Goal: Transaction & Acquisition: Purchase product/service

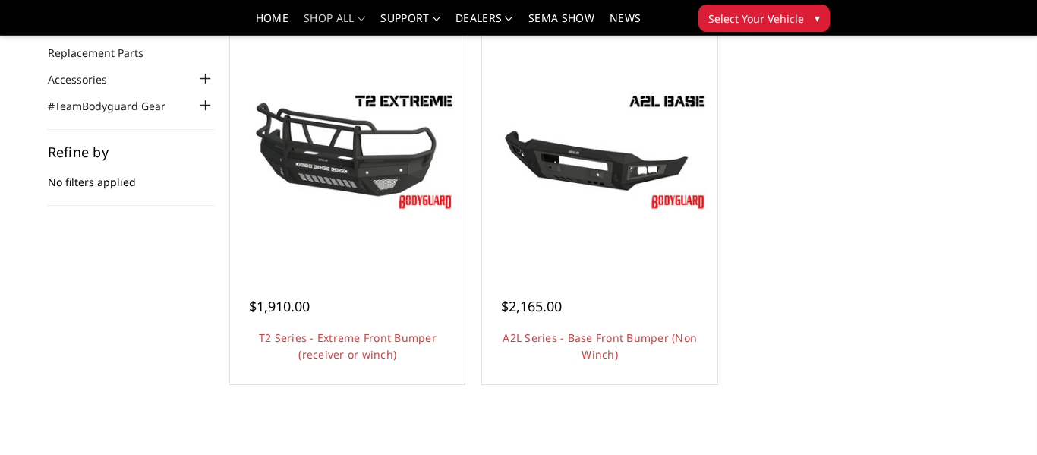
scroll to position [152, 0]
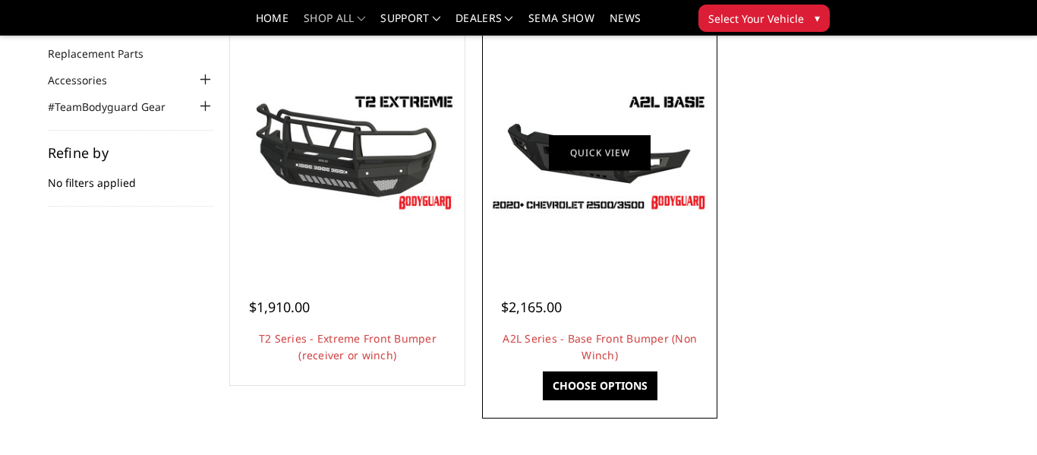
click at [574, 160] on link "Quick view" at bounding box center [600, 152] width 102 height 36
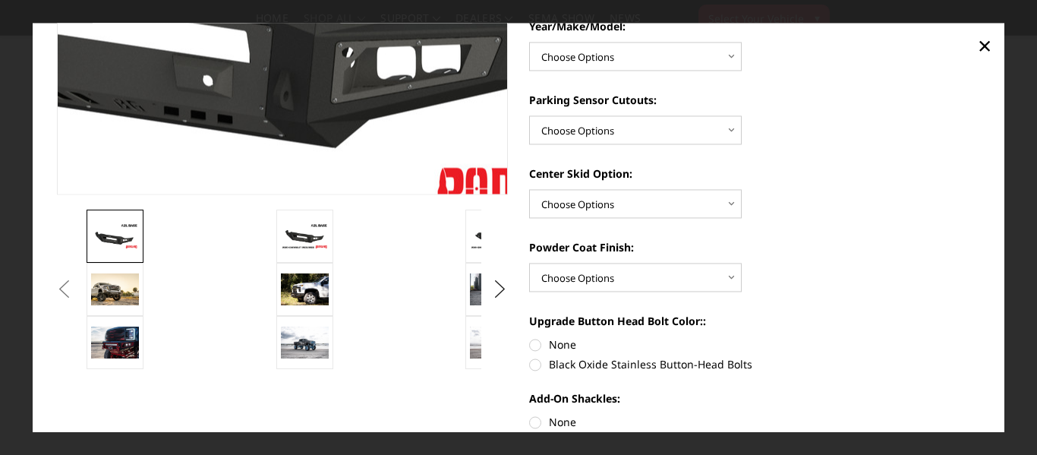
scroll to position [307, 0]
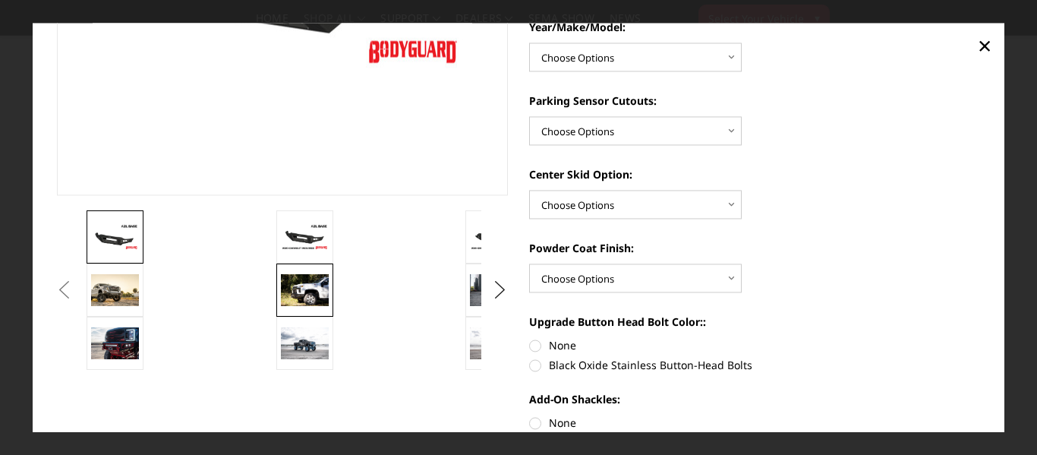
click at [316, 279] on img at bounding box center [305, 290] width 48 height 32
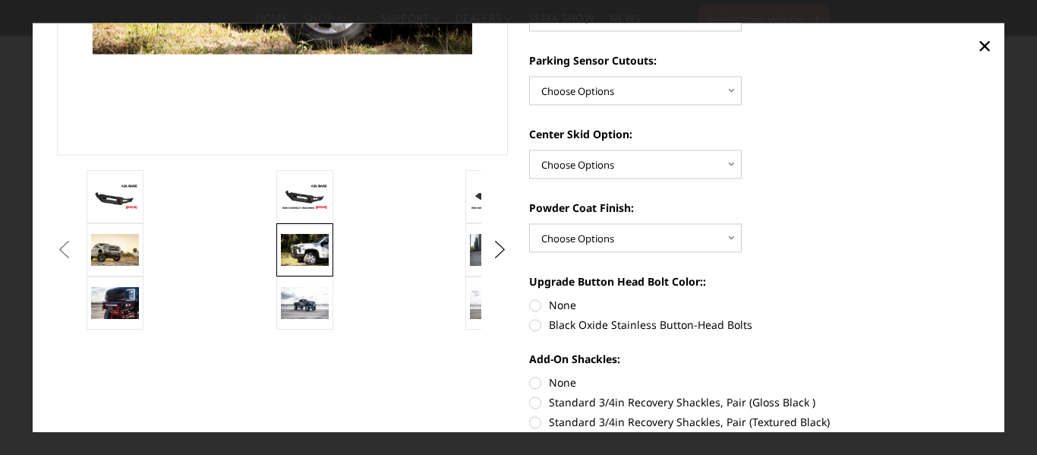
scroll to position [348, 0]
click at [497, 249] on button "Next" at bounding box center [500, 249] width 23 height 23
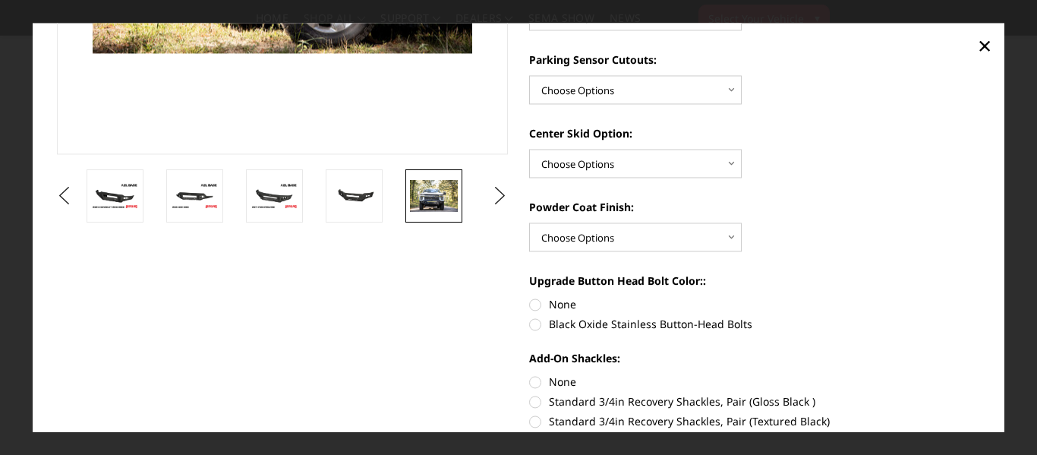
click at [423, 201] on img at bounding box center [434, 196] width 48 height 32
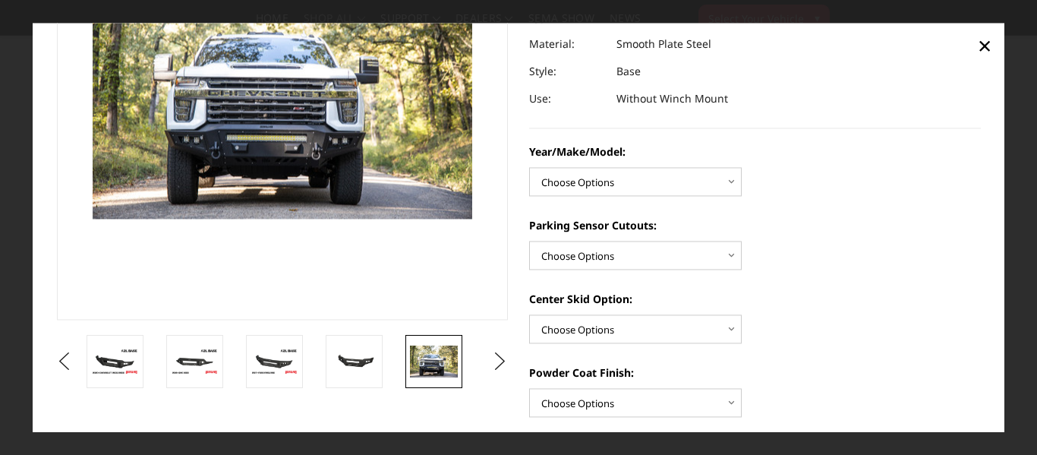
scroll to position [187, 0]
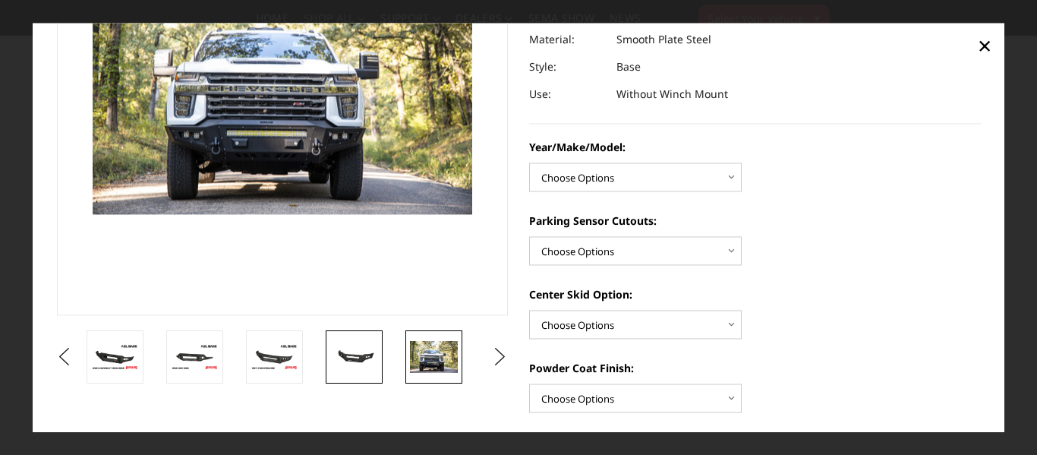
click at [372, 334] on link at bounding box center [354, 356] width 57 height 53
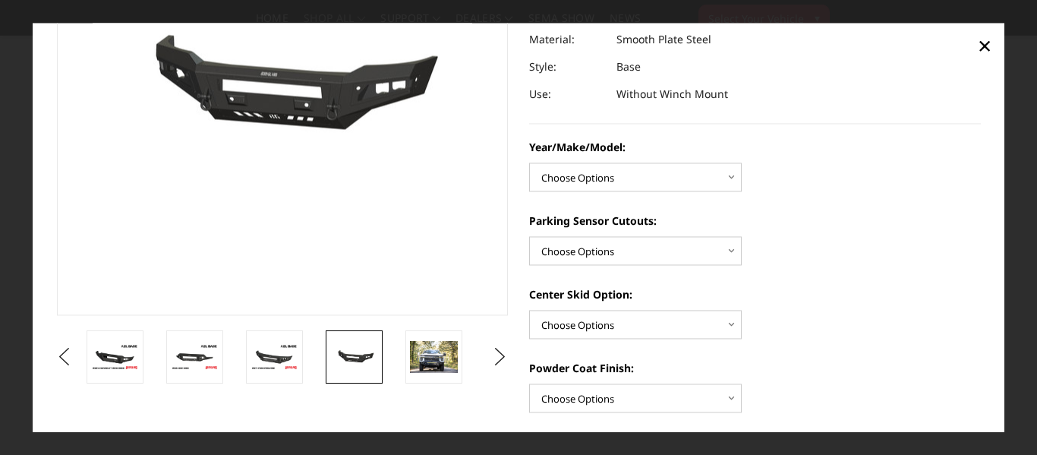
scroll to position [225, 0]
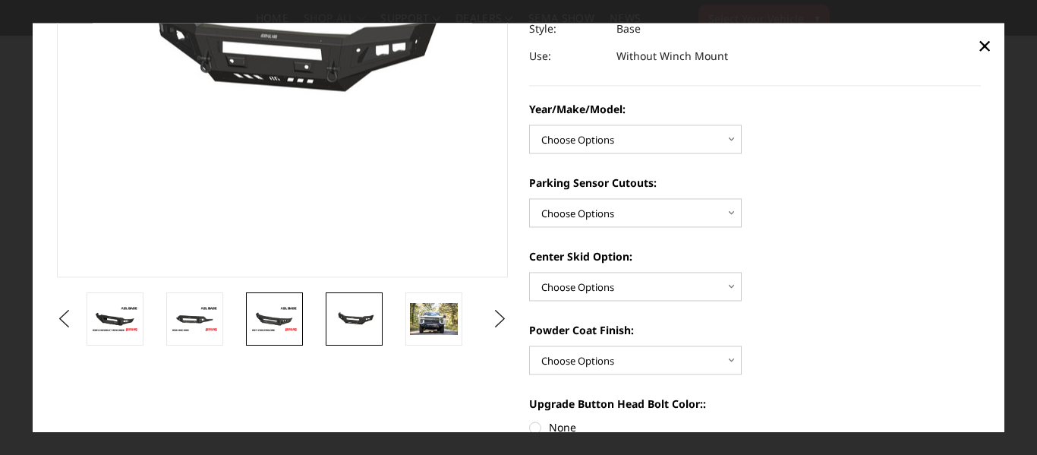
click at [291, 306] on img at bounding box center [274, 319] width 48 height 27
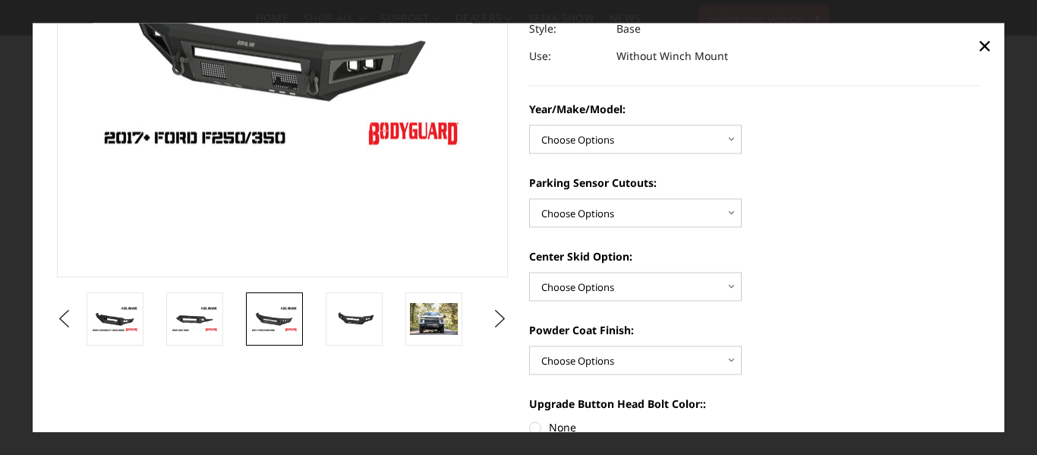
scroll to position [206, 0]
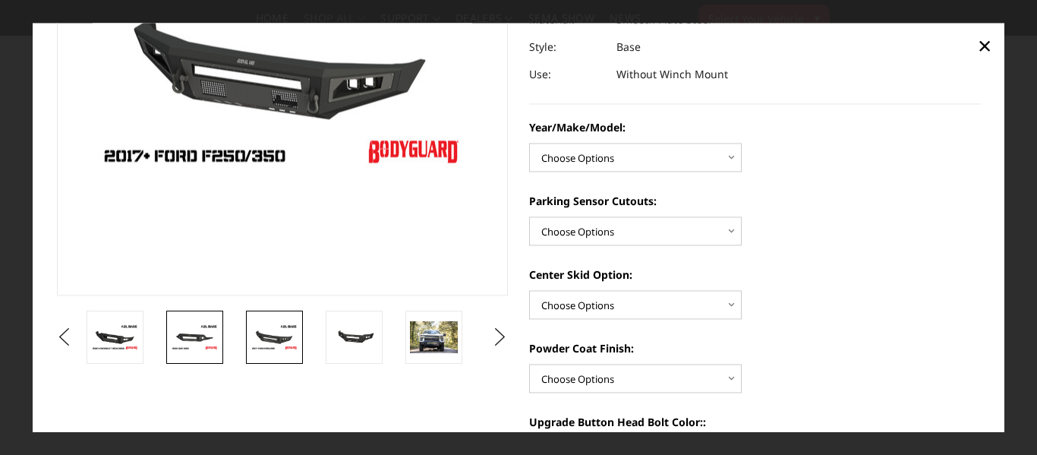
click at [206, 340] on img at bounding box center [195, 337] width 48 height 27
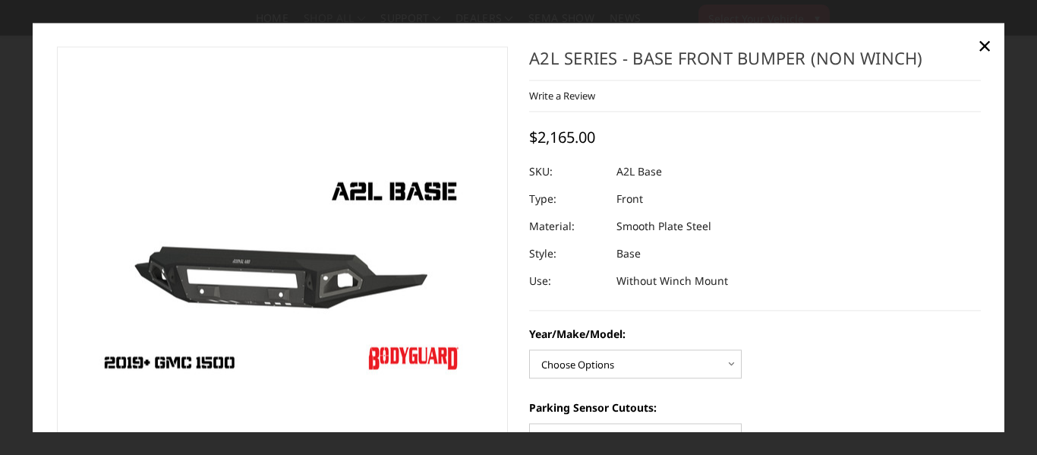
scroll to position [43, 0]
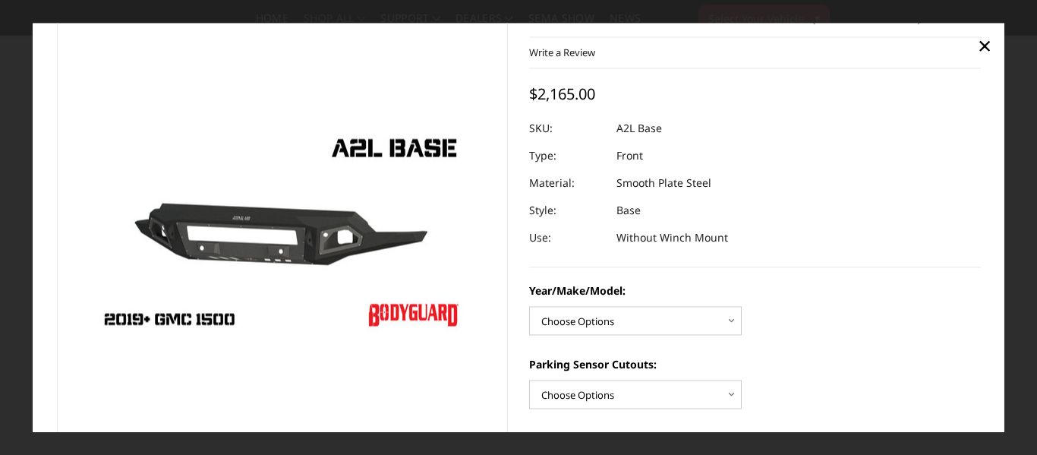
click at [606, 329] on select "Choose Options Chevrolet 15-19 2500/3500 Chevrolet 19-21 1500 Chevrolet 15-20 […" at bounding box center [635, 320] width 213 height 29
select select "4339"
click at [529, 306] on select "Choose Options Chevrolet 15-19 2500/3500 Chevrolet 19-21 1500 Chevrolet 15-20 […" at bounding box center [635, 320] width 213 height 29
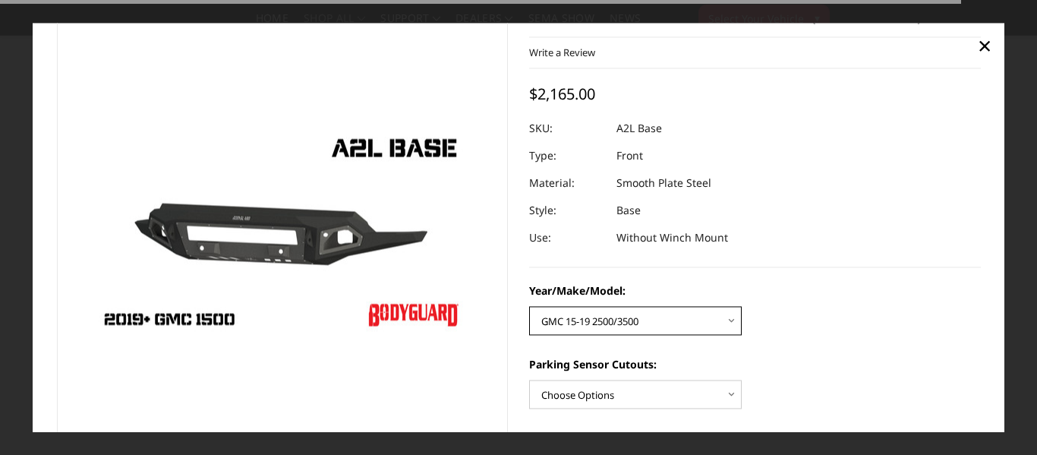
scroll to position [68, 0]
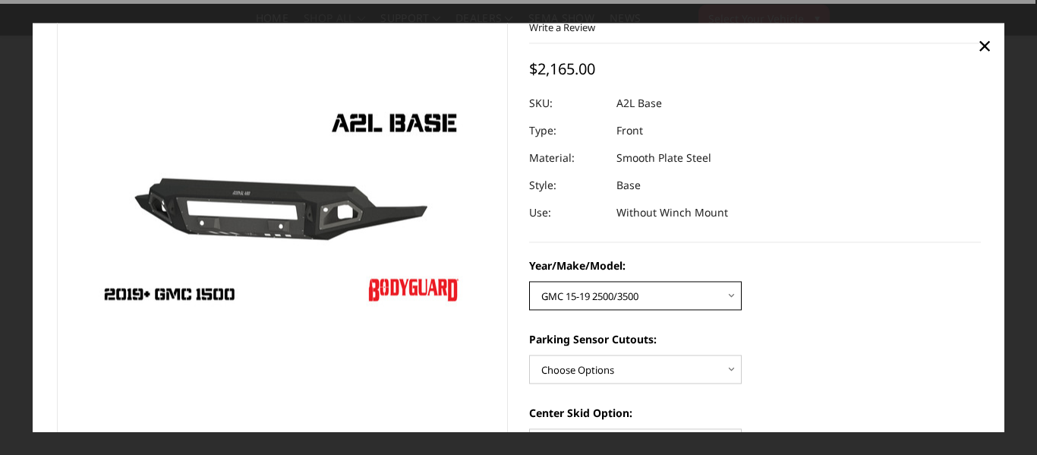
click at [625, 288] on select "Choose Options Chevrolet 15-19 2500/3500 Chevrolet 19-21 1500 Chevrolet 15-20 […" at bounding box center [635, 295] width 213 height 29
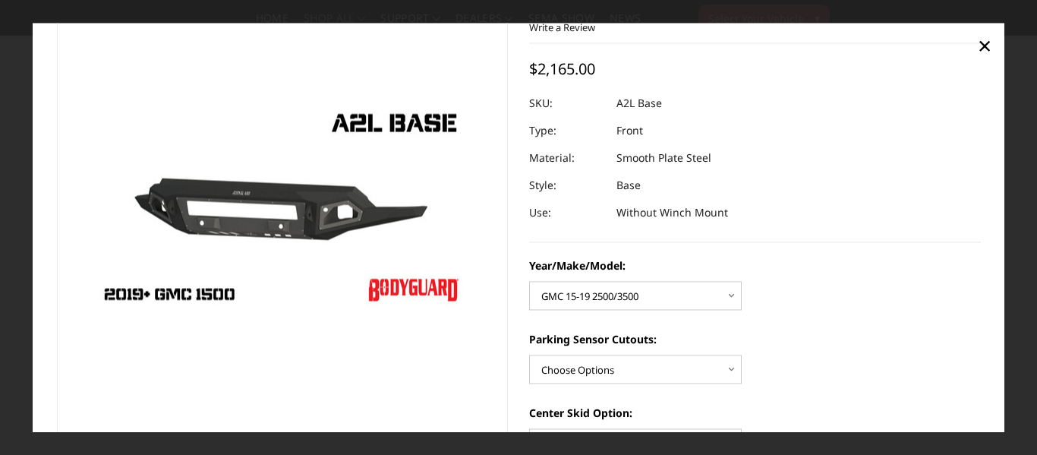
click at [628, 378] on select "Choose Options Yes - With Parking Sensor Cutouts No - Without Parking Sensor Cu…" at bounding box center [635, 368] width 213 height 29
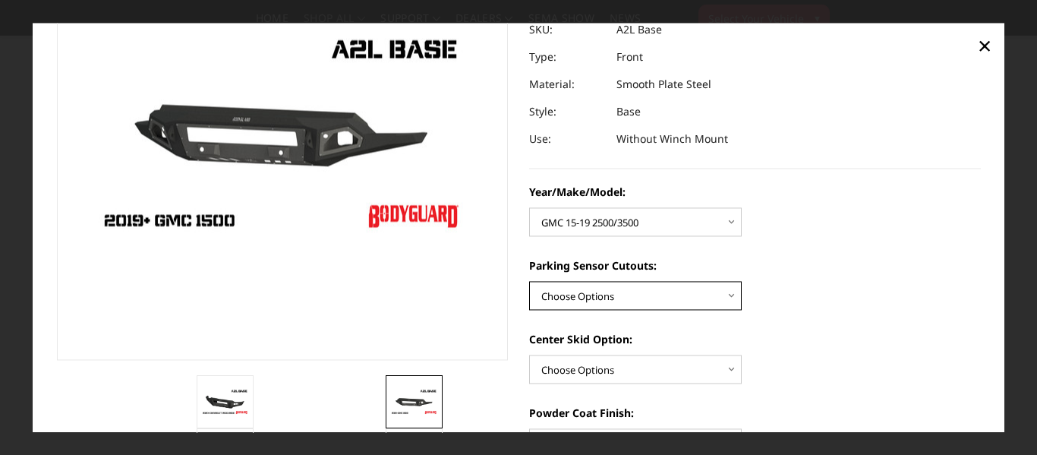
scroll to position [150, 0]
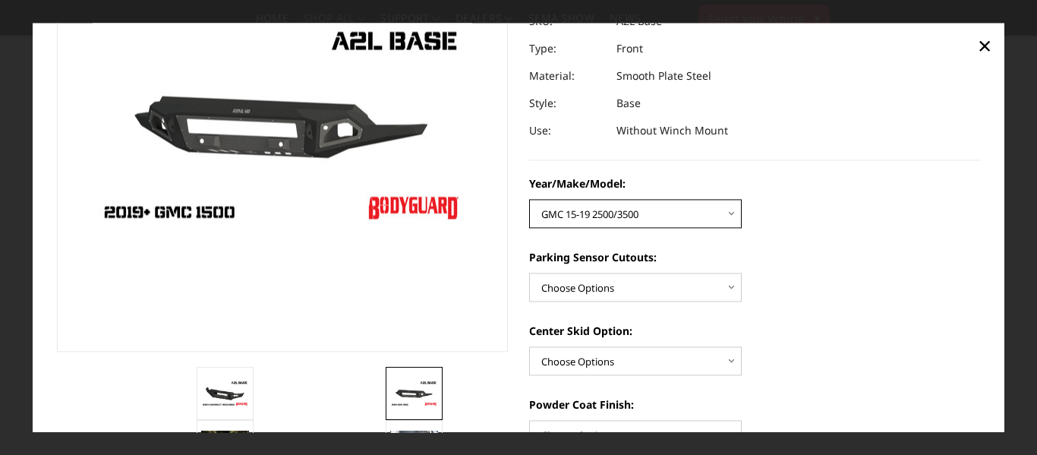
click at [619, 204] on select "Choose Options Chevrolet 15-19 2500/3500 Chevrolet 19-21 1500 Chevrolet 15-20 […" at bounding box center [635, 213] width 213 height 29
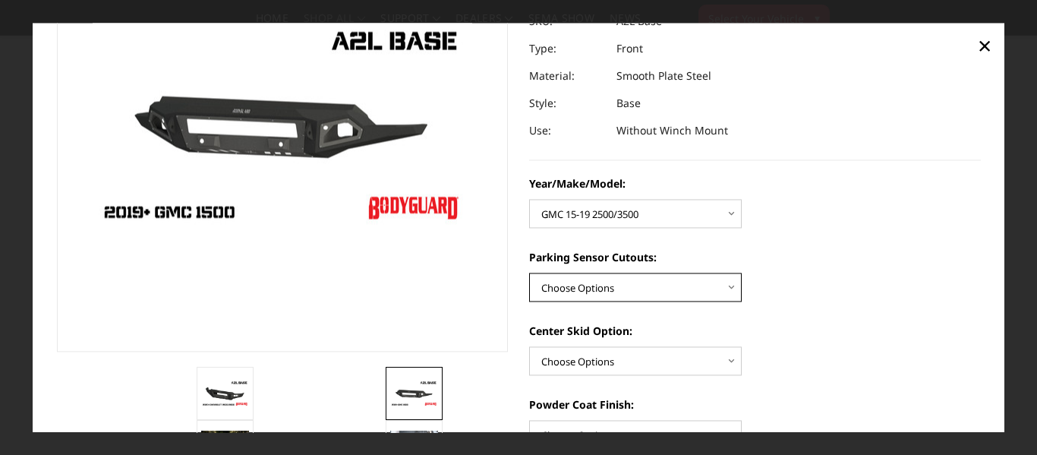
click at [699, 284] on select "Choose Options Yes - With Parking Sensor Cutouts No - Without Parking Sensor Cu…" at bounding box center [635, 286] width 213 height 29
select select "4328"
click at [529, 272] on select "Choose Options Yes - With Parking Sensor Cutouts No - Without Parking Sensor Cu…" at bounding box center [635, 286] width 213 height 29
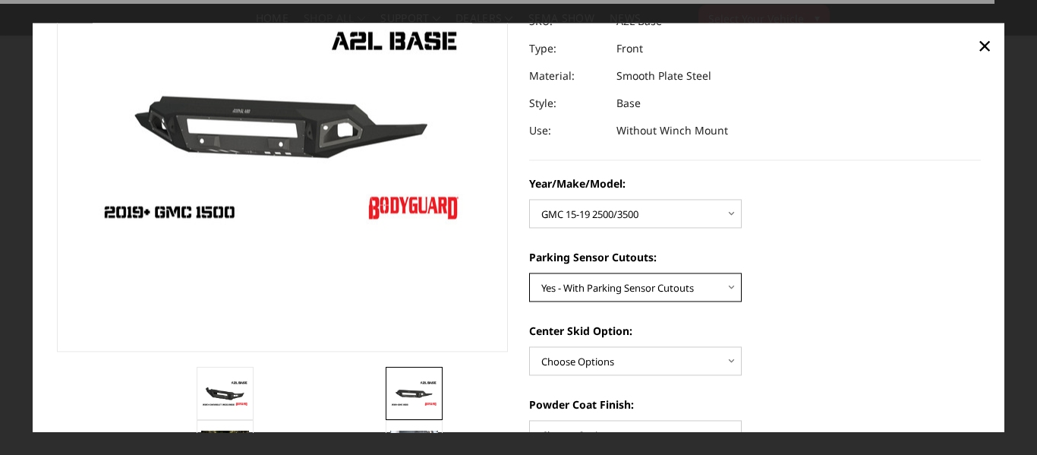
scroll to position [197, 0]
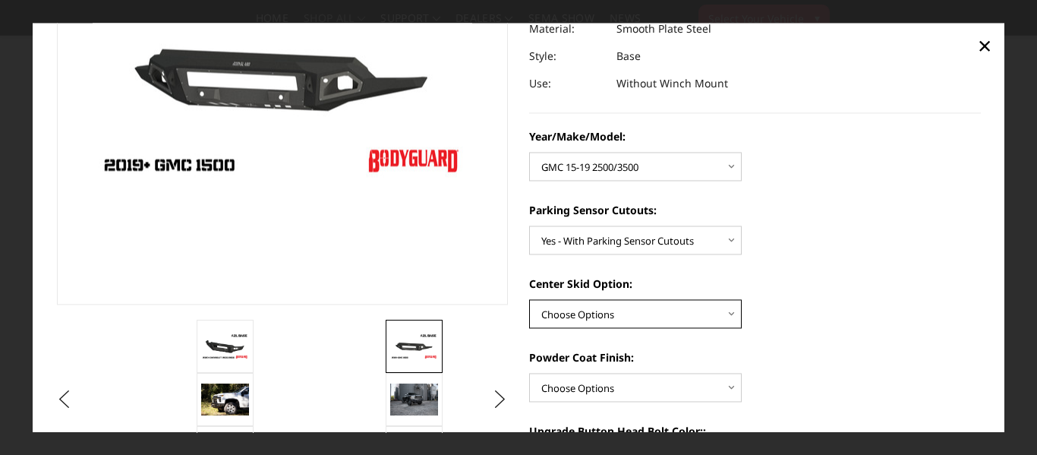
click at [643, 301] on select "Choose Options Single Light Bar Cutout" at bounding box center [635, 313] width 213 height 29
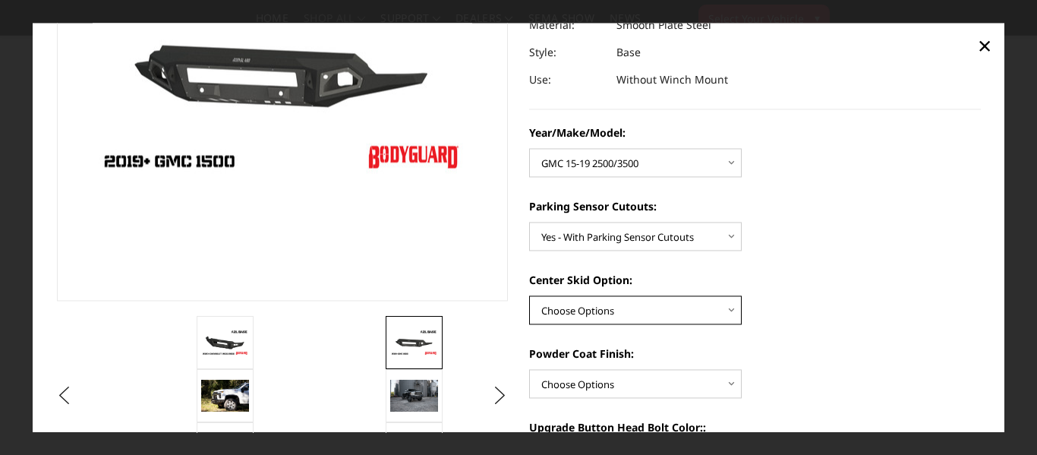
scroll to position [202, 0]
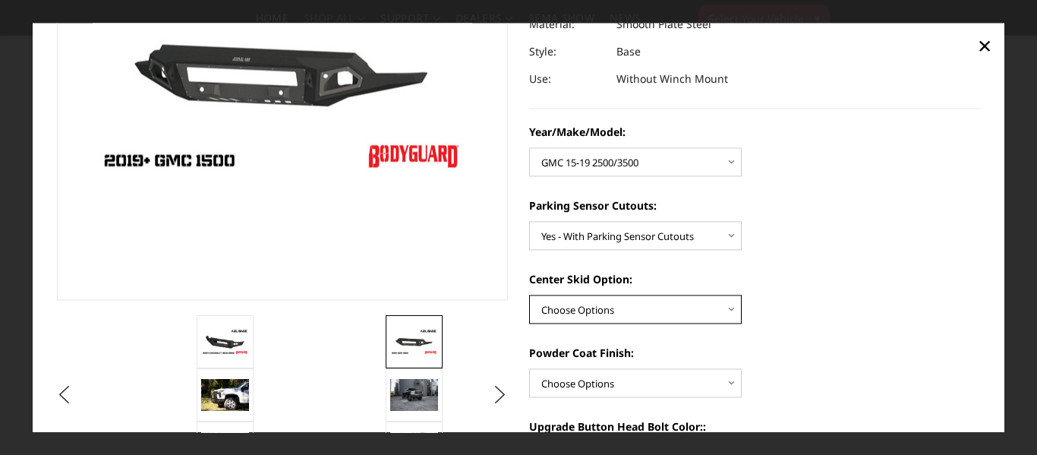
click at [683, 318] on select "Choose Options Single Light Bar Cutout" at bounding box center [635, 308] width 213 height 29
select select "4304"
click at [529, 294] on select "Choose Options Single Light Bar Cutout" at bounding box center [635, 308] width 213 height 29
click at [647, 302] on select "Choose Options Single Light Bar Cutout" at bounding box center [635, 308] width 213 height 29
select select
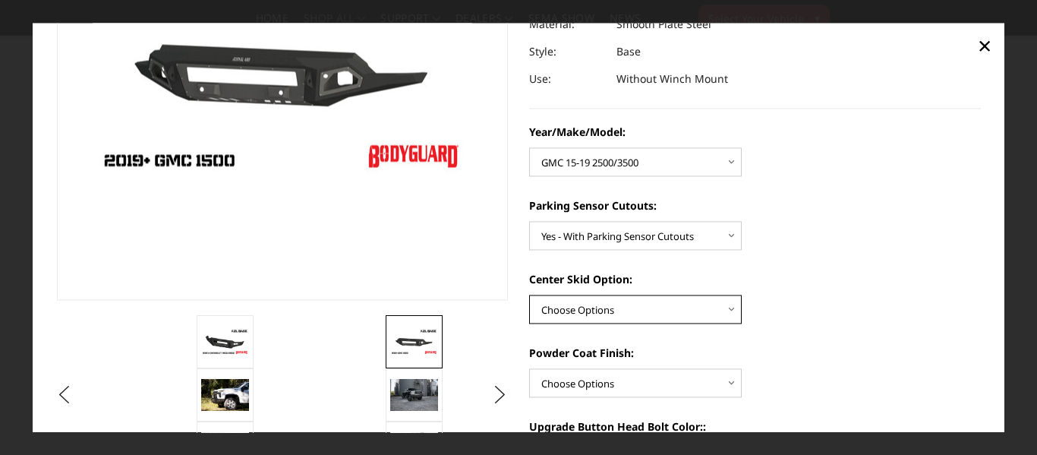
click at [529, 294] on select "Choose Options Single Light Bar Cutout" at bounding box center [635, 308] width 213 height 29
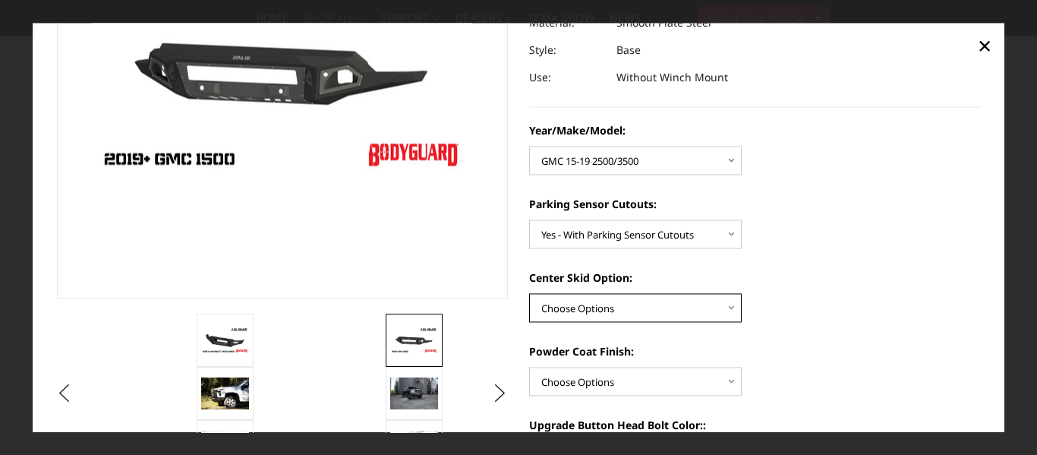
scroll to position [204, 0]
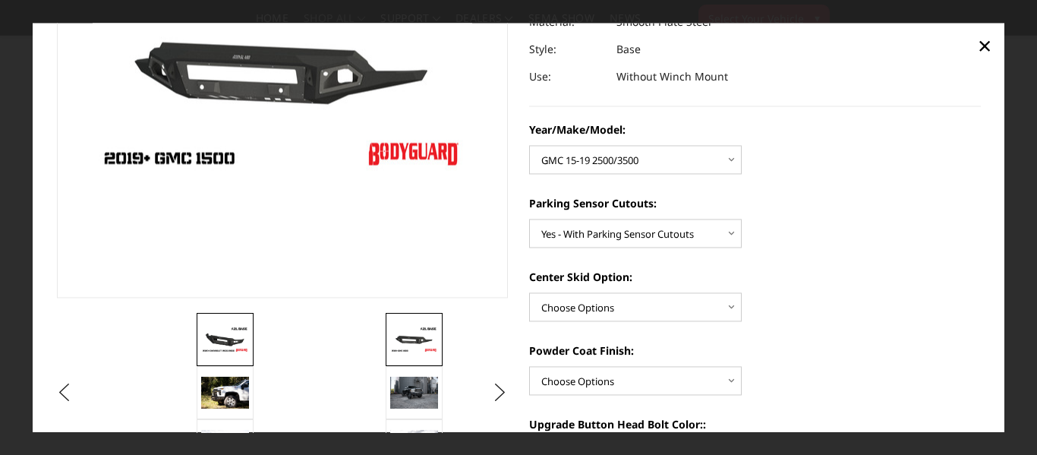
click at [230, 337] on img at bounding box center [225, 339] width 48 height 27
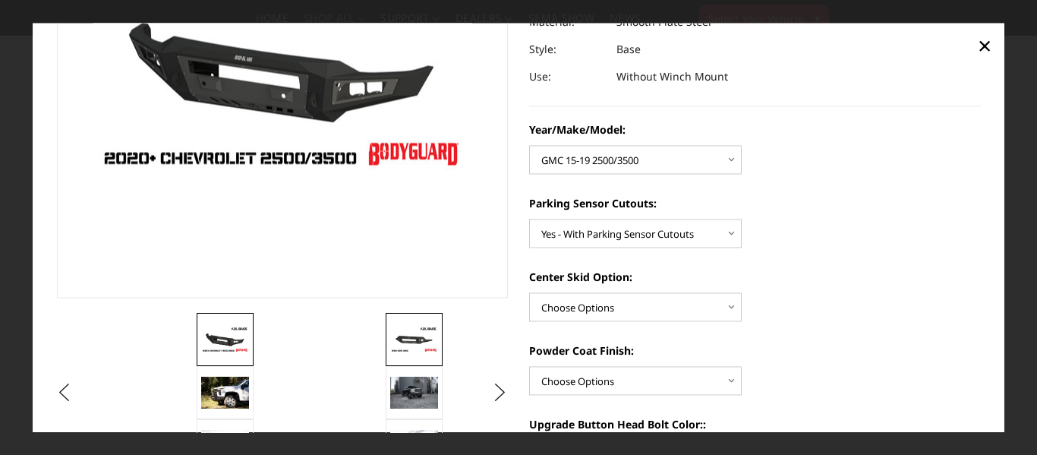
click at [401, 352] on img at bounding box center [414, 339] width 48 height 27
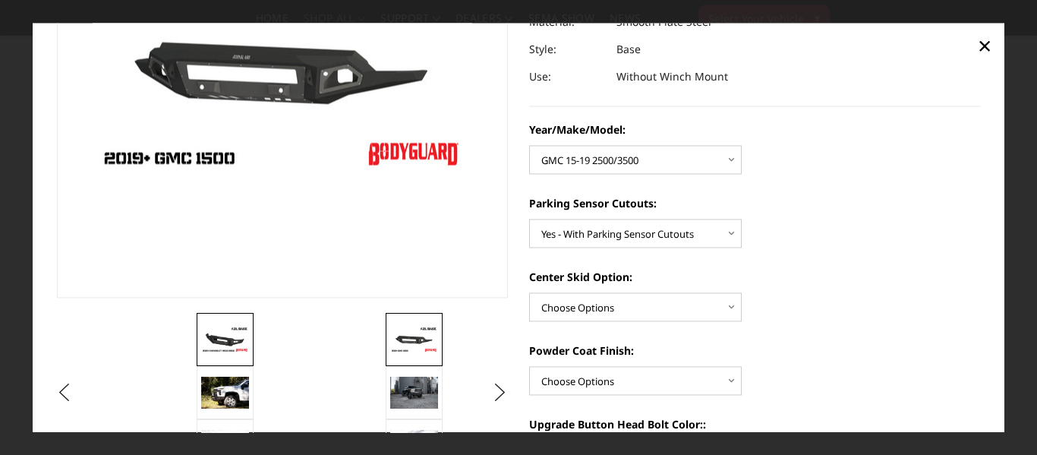
click at [226, 358] on link at bounding box center [225, 339] width 57 height 53
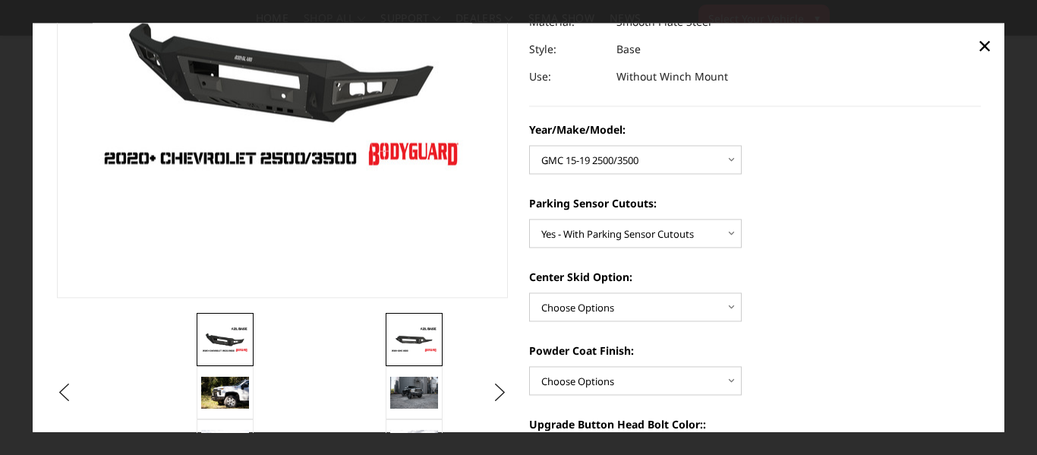
click at [417, 353] on link at bounding box center [414, 339] width 57 height 53
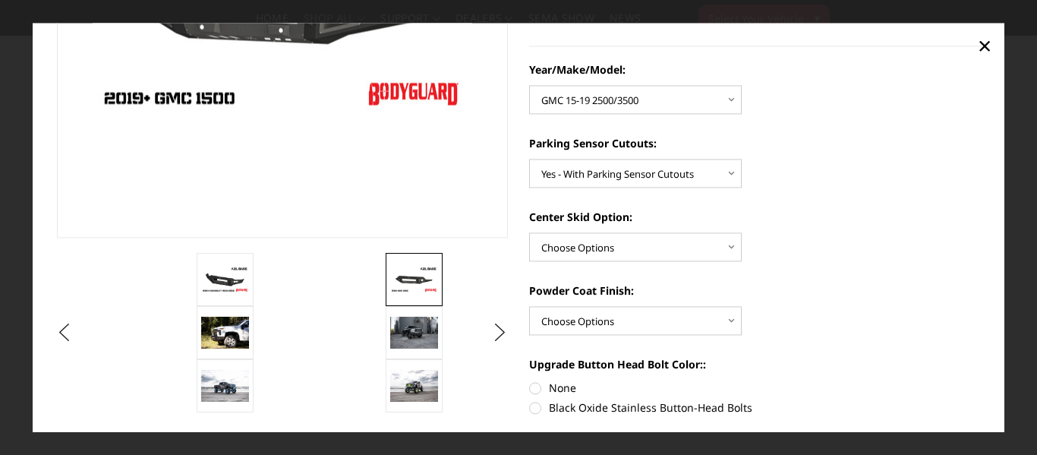
scroll to position [267, 0]
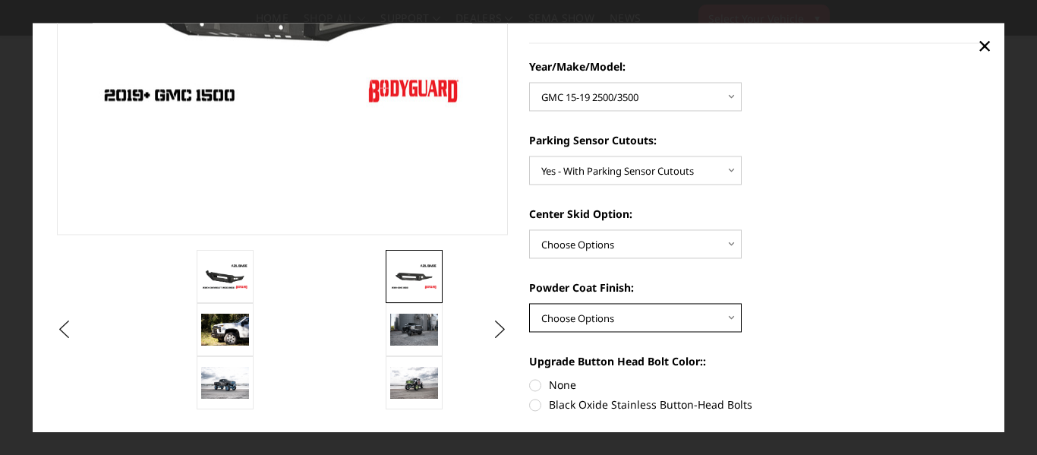
click at [651, 303] on select "Choose Options Bare metal (included) Texture Black Powder Coat" at bounding box center [635, 317] width 213 height 29
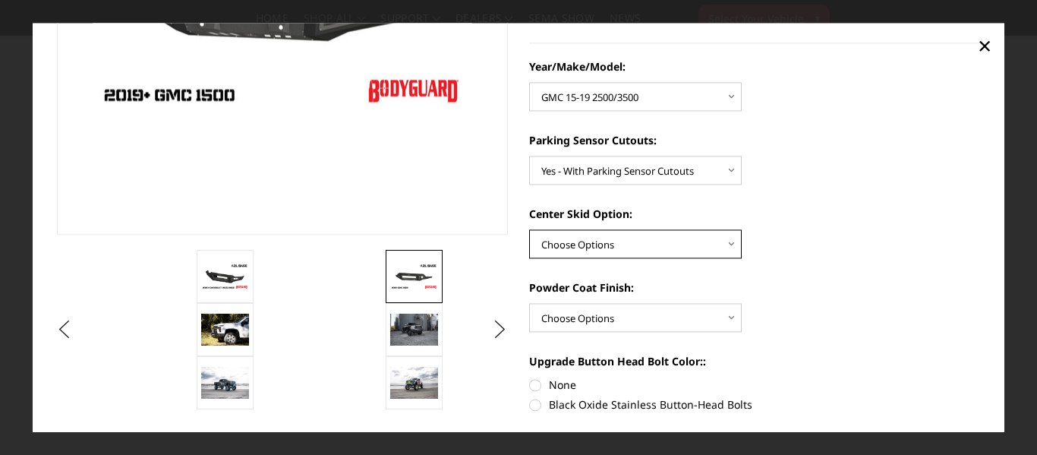
click at [615, 240] on select "Choose Options Single Light Bar Cutout" at bounding box center [635, 243] width 213 height 29
click at [799, 270] on div "Year/Make/Model: Choose Options Chevrolet 15-19 2500/3500 Chevrolet 19-21 1500 …" at bounding box center [755, 379] width 452 height 642
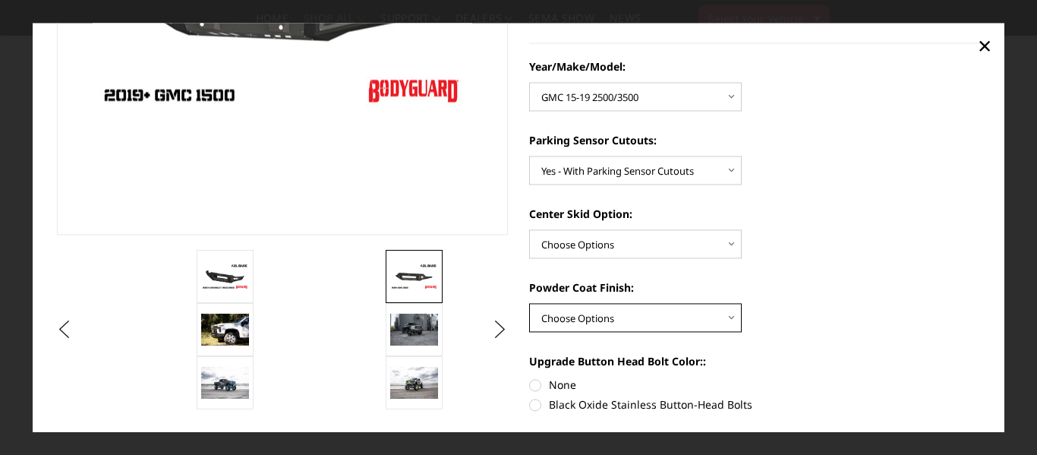
click at [606, 305] on select "Choose Options Bare metal (included) Texture Black Powder Coat" at bounding box center [635, 317] width 213 height 29
click at [811, 326] on div "Powder Coat Finish: Choose Options Bare metal (included) Texture Black Powder C…" at bounding box center [755, 305] width 452 height 52
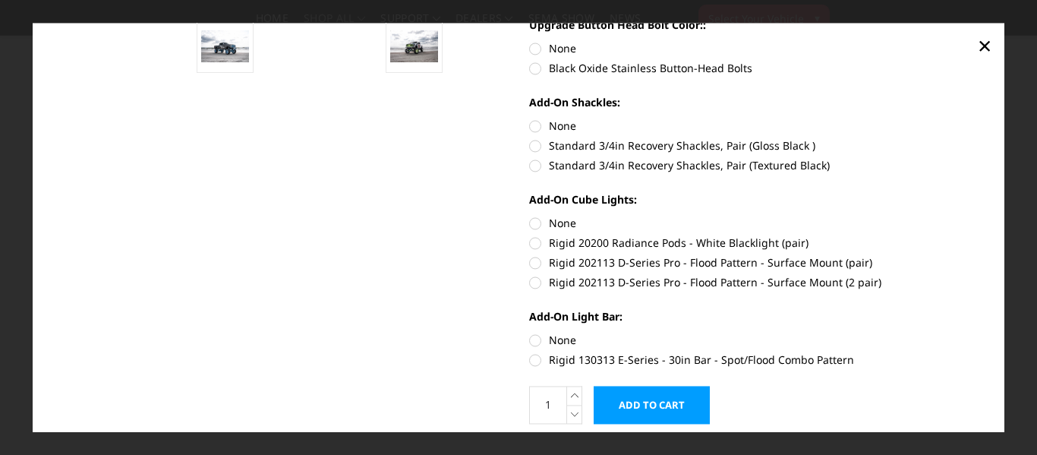
scroll to position [656, 0]
